Goal: Information Seeking & Learning: Learn about a topic

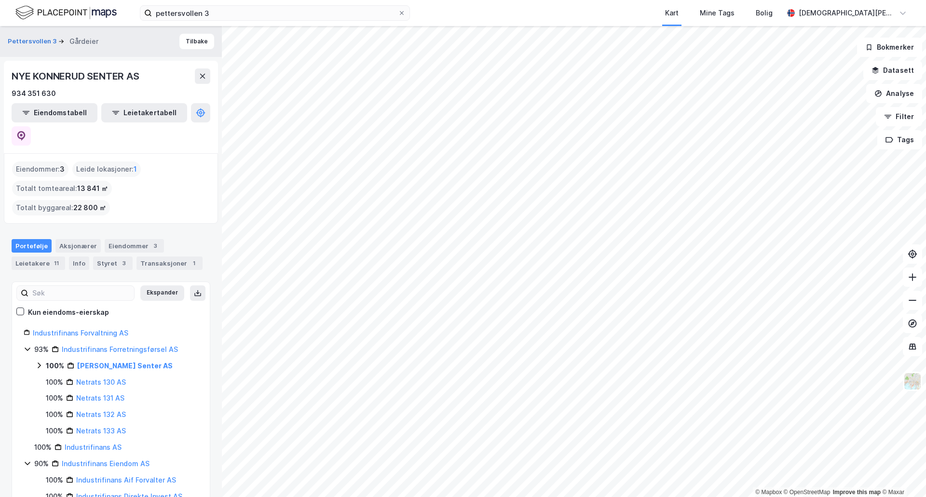
click at [178, 179] on div "© Mapbox © OpenStreetMap Improve this map © [PERSON_NAME] 3 Gårdeier Tilbake NY…" at bounding box center [463, 261] width 926 height 471
click at [886, 117] on div "© Mapbox © OpenStreetMap Improve this map © [PERSON_NAME] 3 Gårdeier Tilbake NY…" at bounding box center [463, 261] width 926 height 471
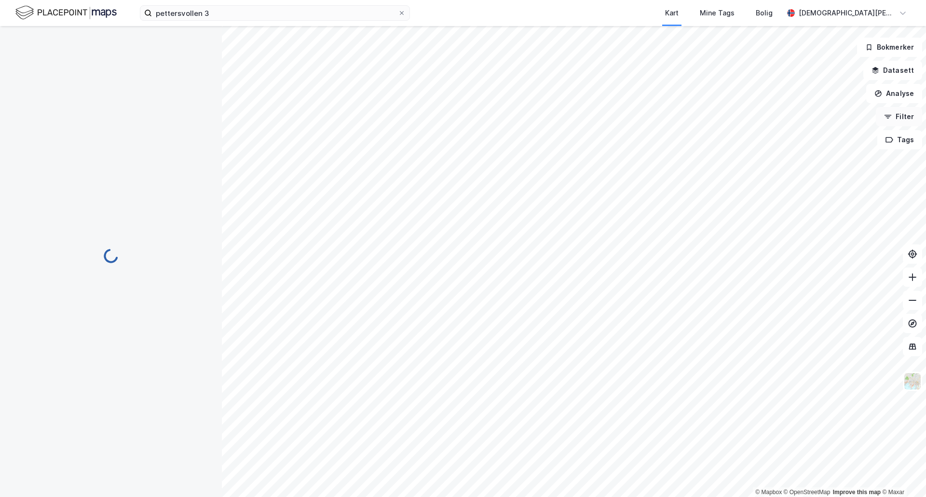
scroll to position [1, 0]
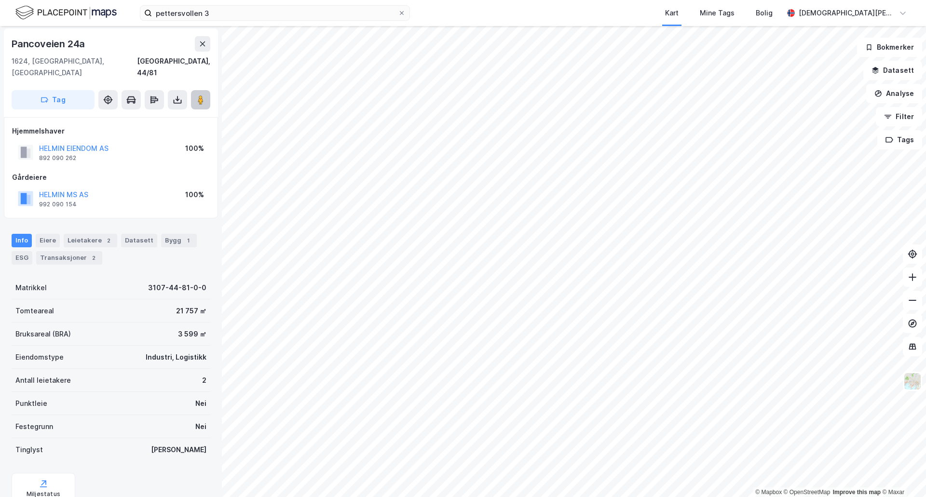
click at [197, 95] on icon at bounding box center [201, 100] width 10 height 10
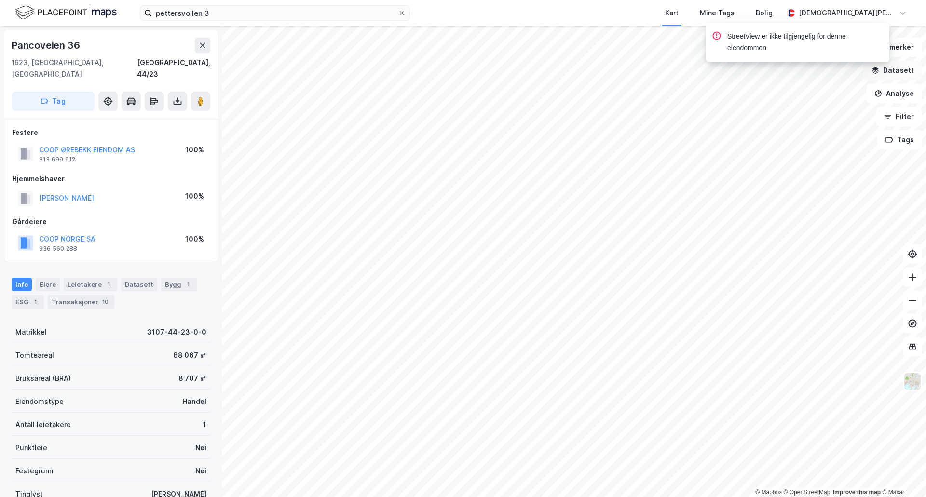
scroll to position [1, 0]
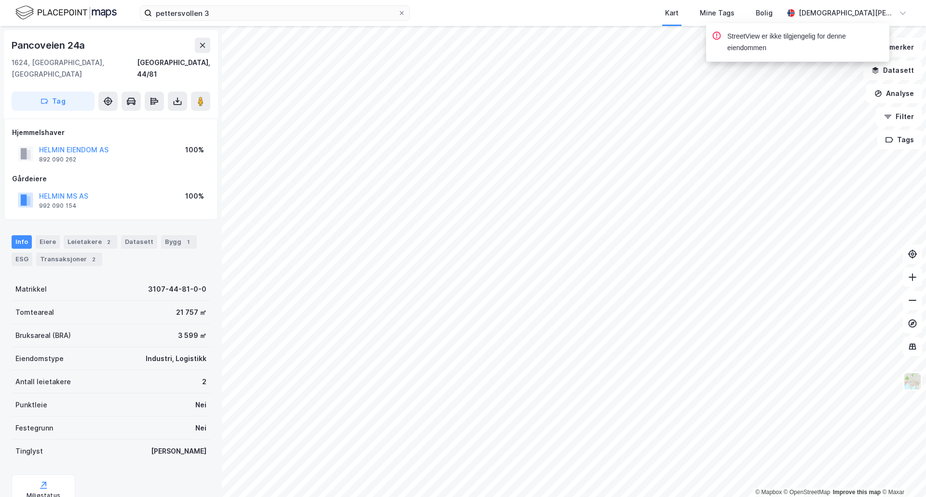
scroll to position [1, 0]
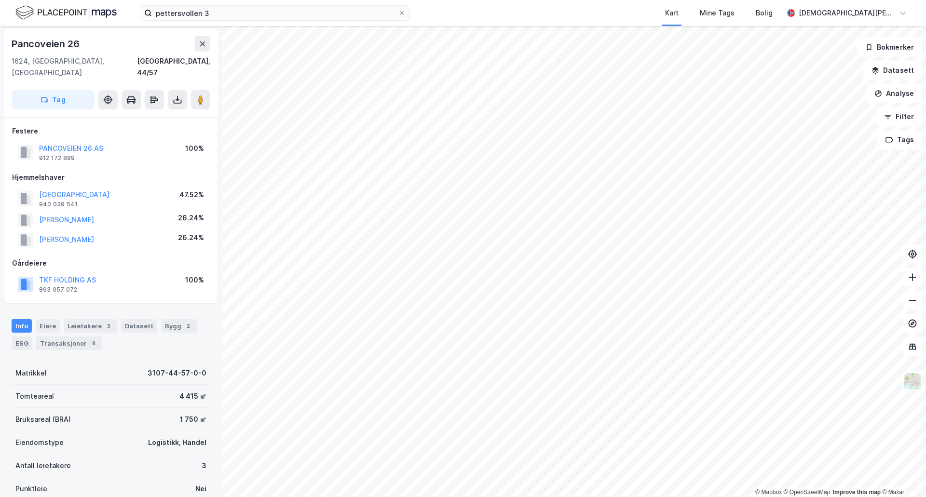
scroll to position [1, 0]
click at [203, 95] on image at bounding box center [201, 100] width 6 height 10
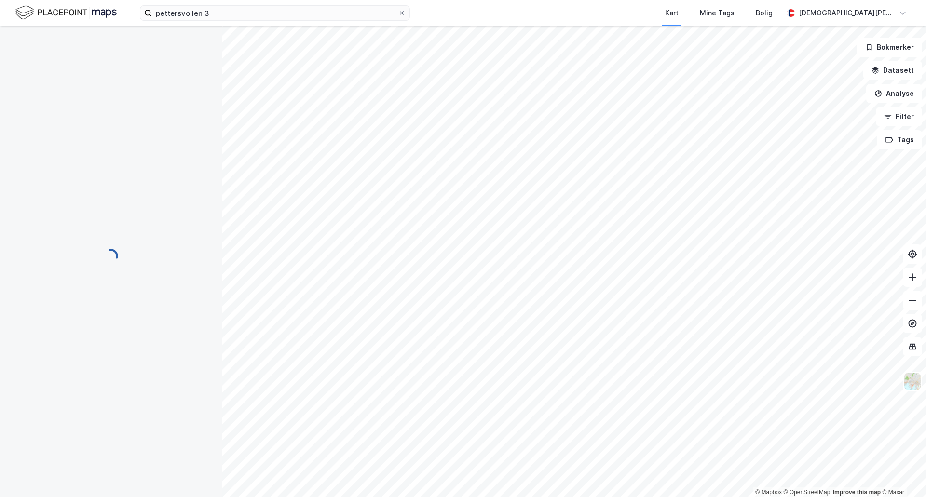
scroll to position [1, 0]
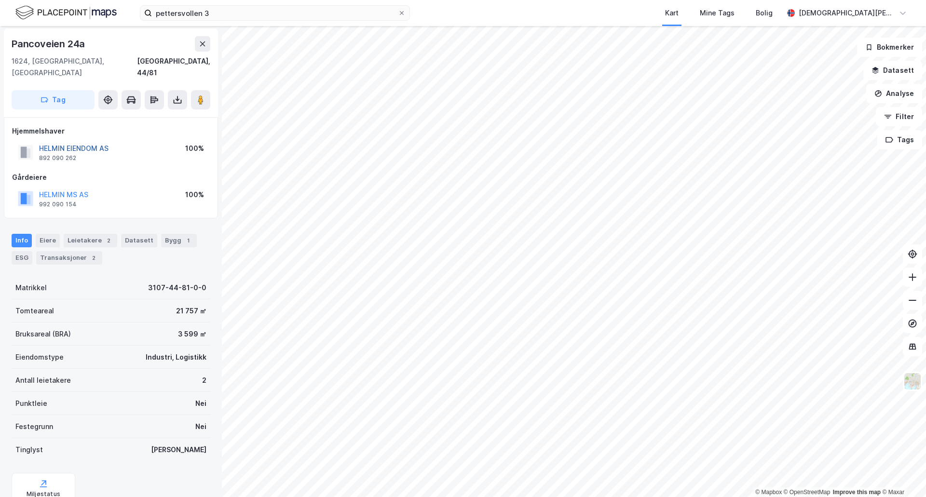
click at [0, 0] on button "HELMIN EIENDOM AS" at bounding box center [0, 0] width 0 height 0
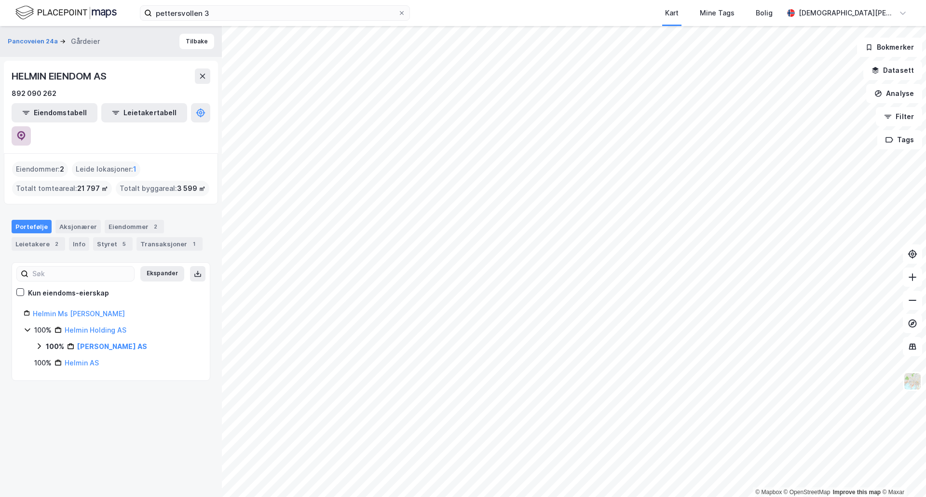
click at [26, 131] on icon at bounding box center [21, 136] width 8 height 10
